Goal: Task Accomplishment & Management: Manage account settings

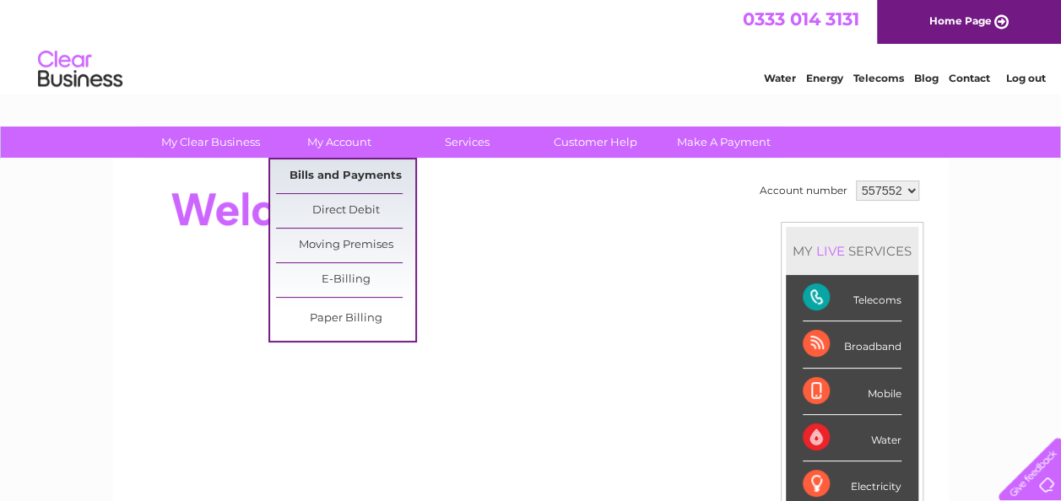
click at [350, 170] on link "Bills and Payments" at bounding box center [345, 177] width 139 height 34
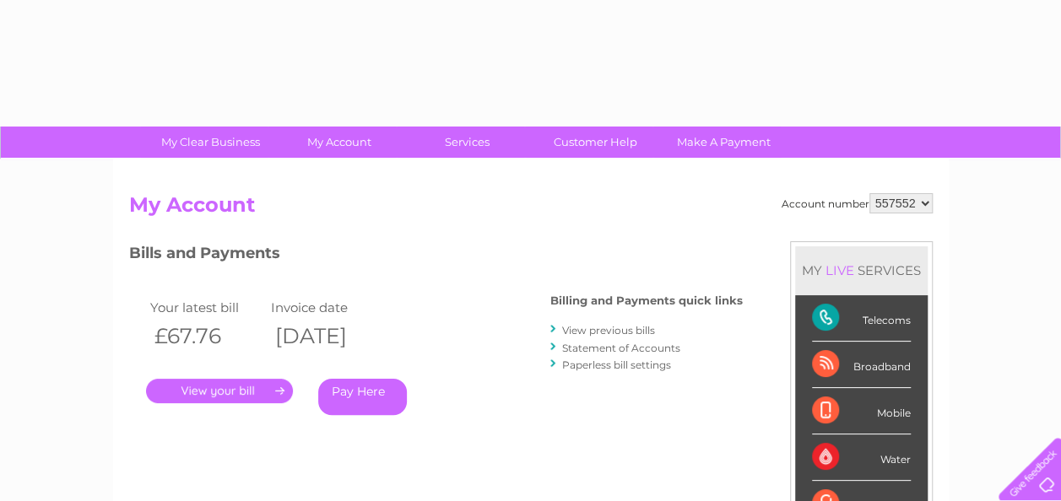
click at [368, 170] on div "Account number 557552 My Account MY LIVE SERVICES Telecoms Broadband Mobile Wat…" at bounding box center [531, 439] width 836 height 559
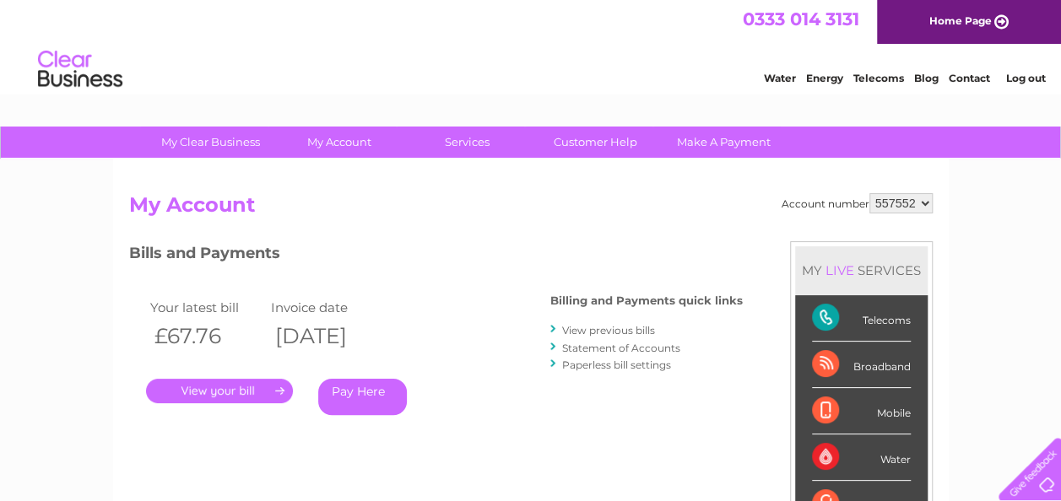
click at [270, 387] on link "." at bounding box center [219, 391] width 147 height 24
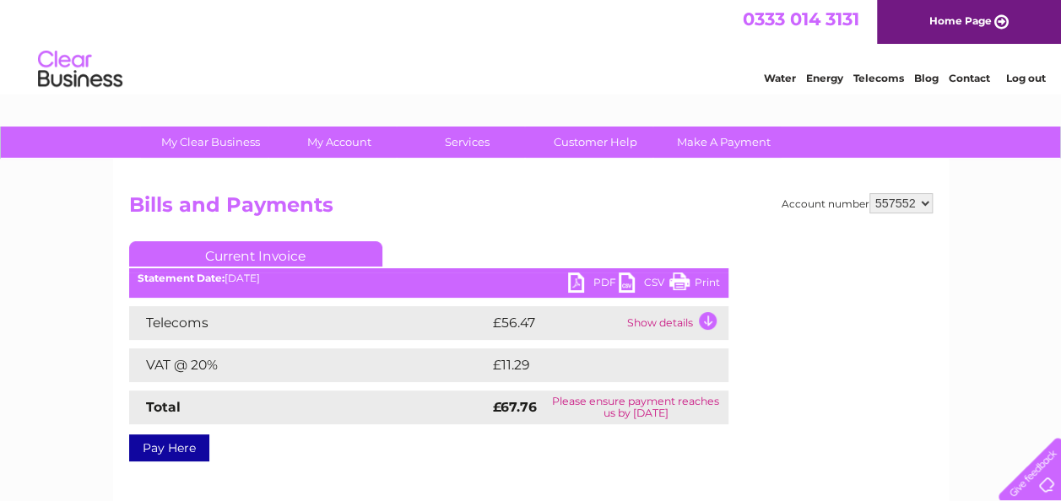
click at [594, 279] on link "PDF" at bounding box center [593, 285] width 51 height 24
click at [591, 282] on link "PDF" at bounding box center [593, 285] width 51 height 24
